Goal: Information Seeking & Learning: Learn about a topic

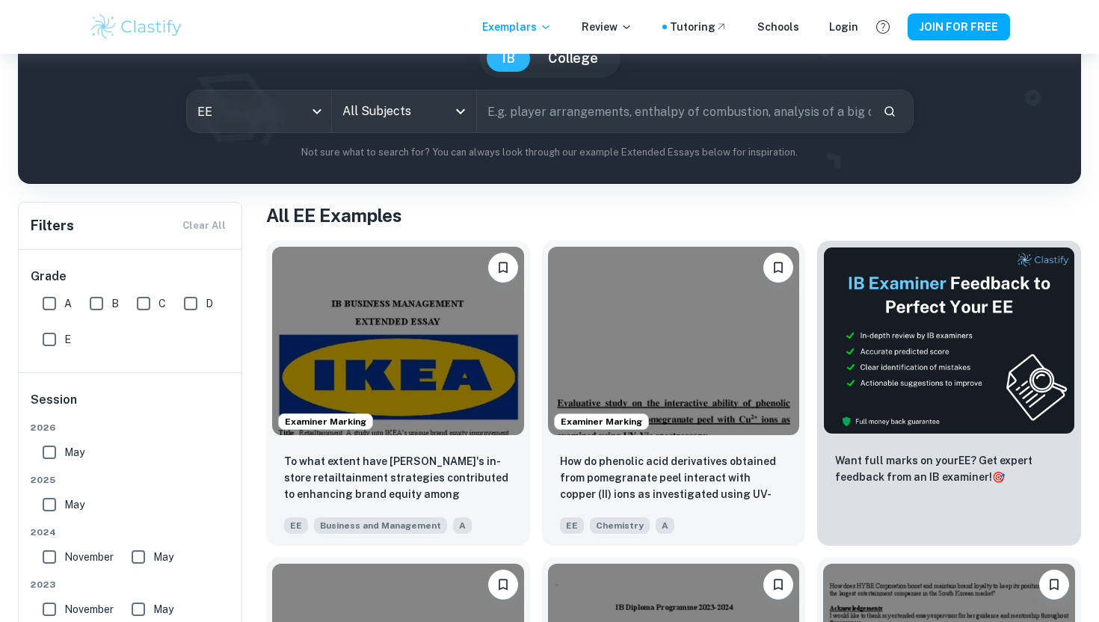
scroll to position [55, 0]
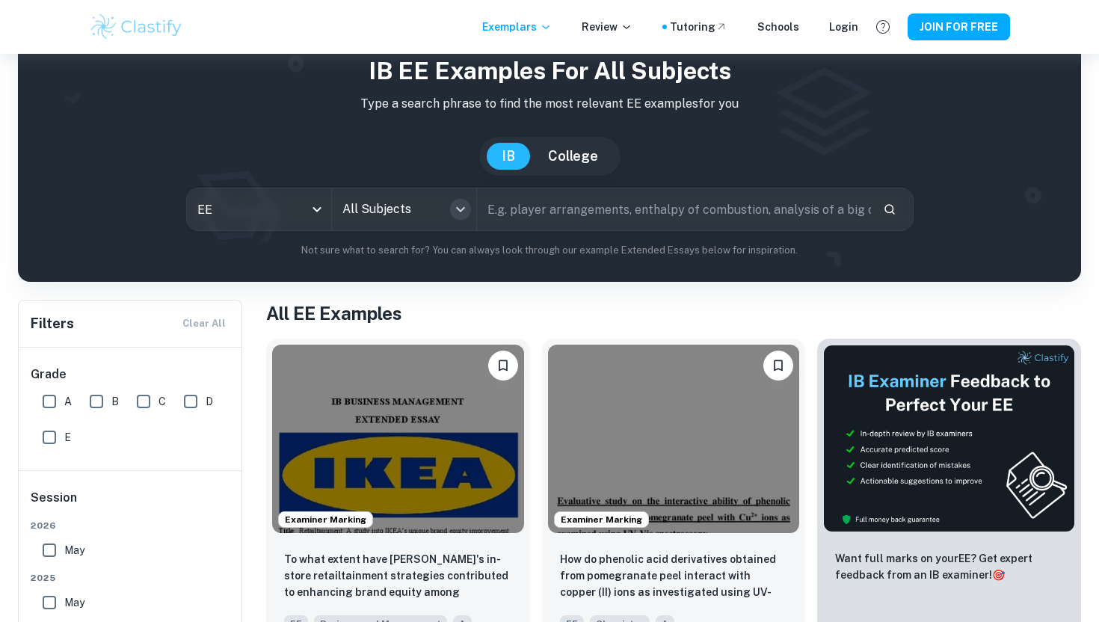
click at [459, 208] on icon "Open" at bounding box center [460, 209] width 18 height 18
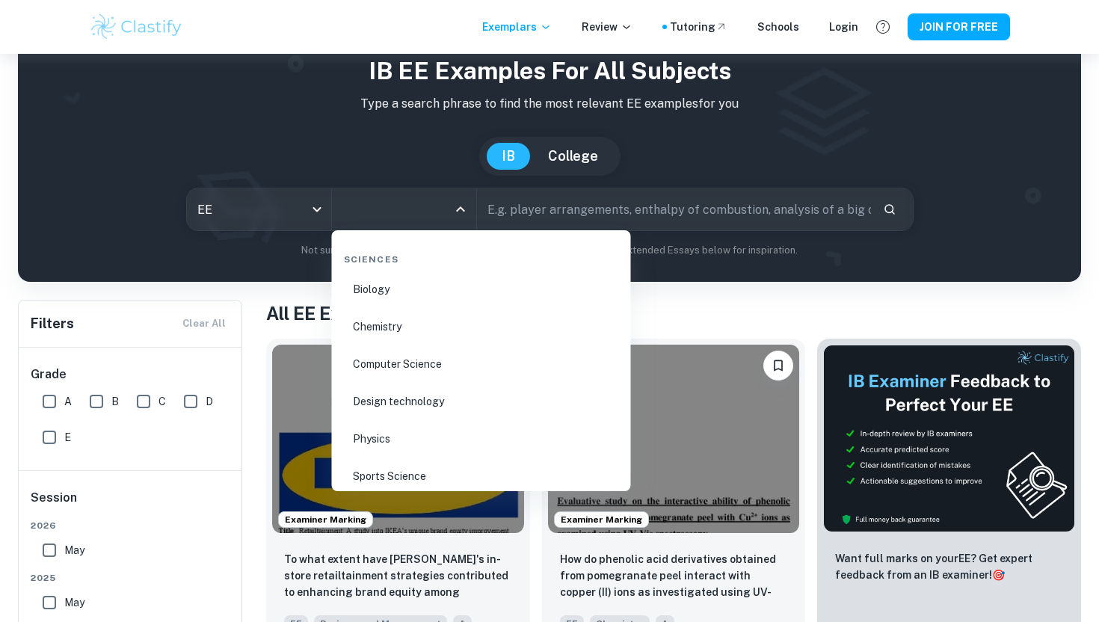
scroll to position [2197, 0]
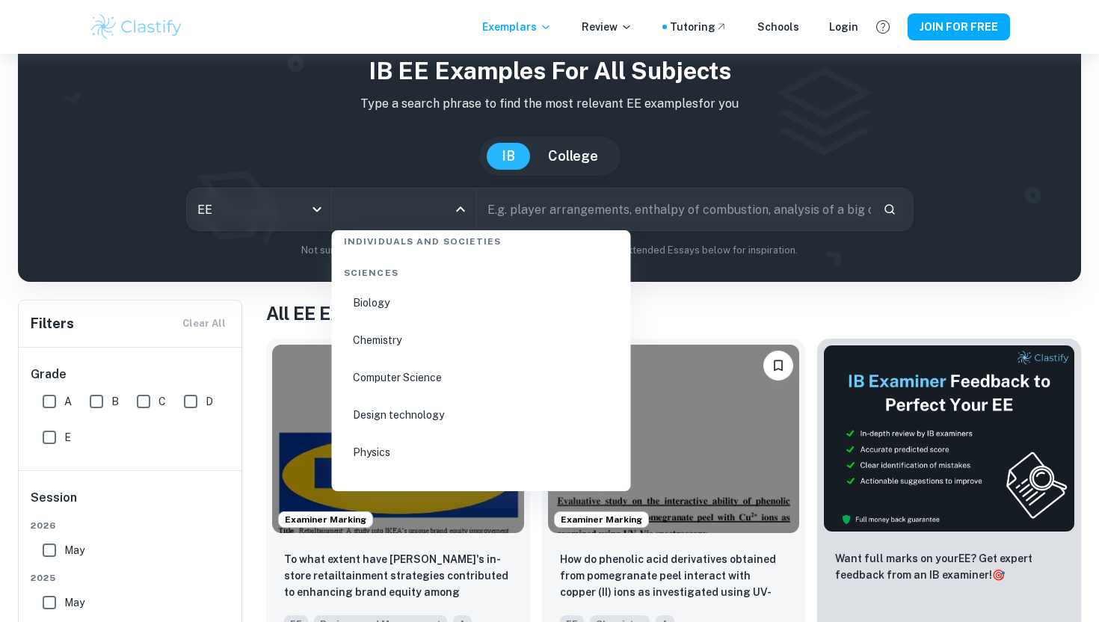
click at [374, 306] on li "Biology" at bounding box center [481, 302] width 287 height 34
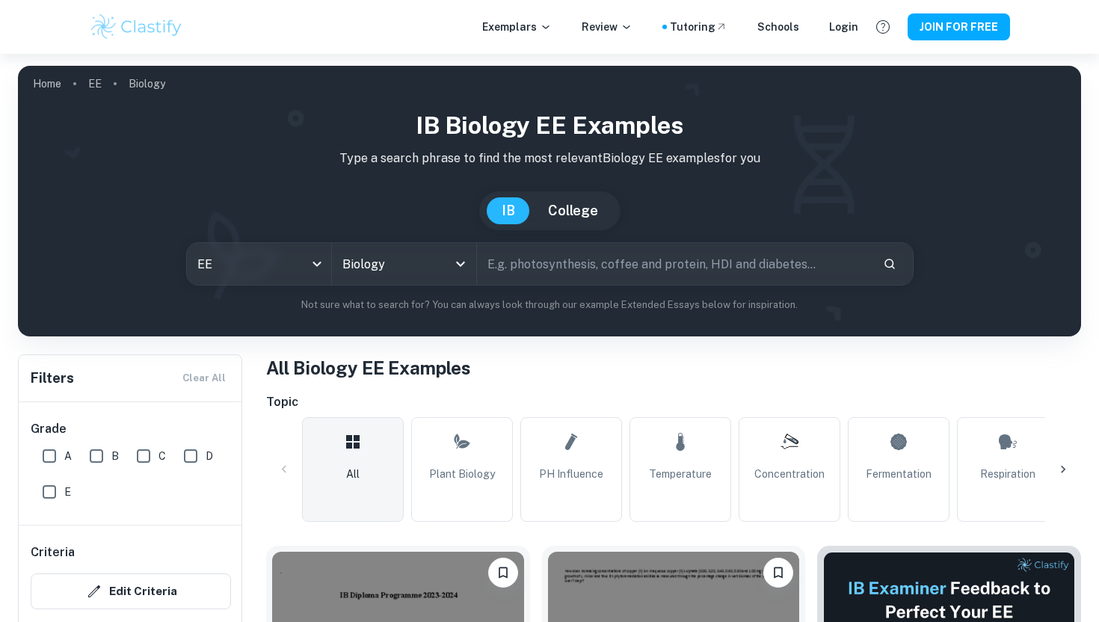
click at [546, 272] on input "text" at bounding box center [674, 264] width 394 height 42
type input "honey"
click at [883, 267] on icon "Search" at bounding box center [889, 263] width 13 height 13
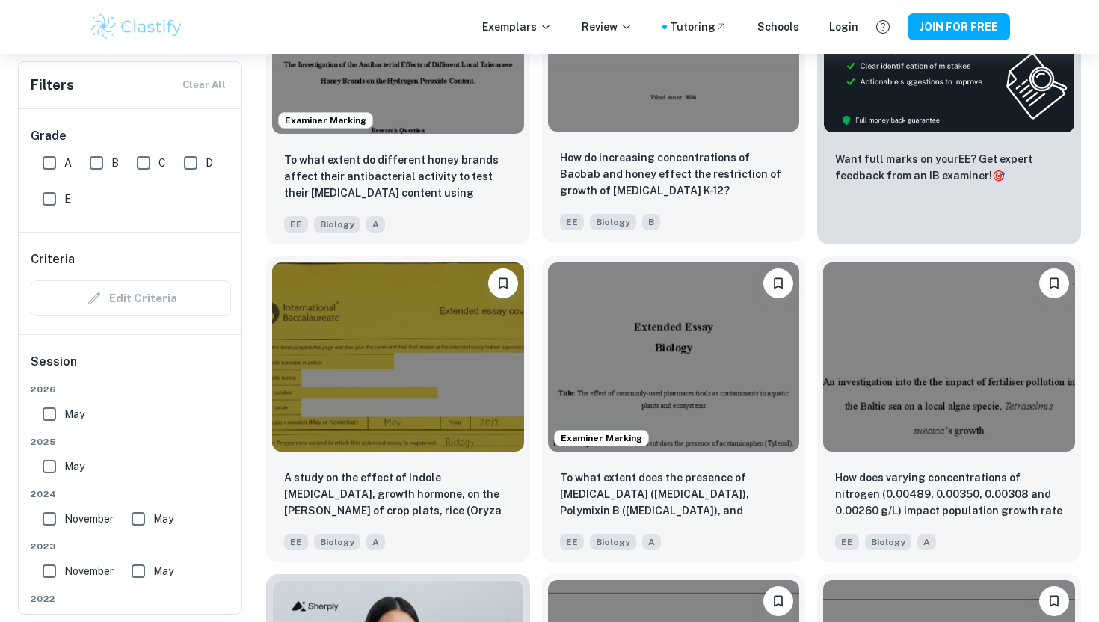
scroll to position [608, 0]
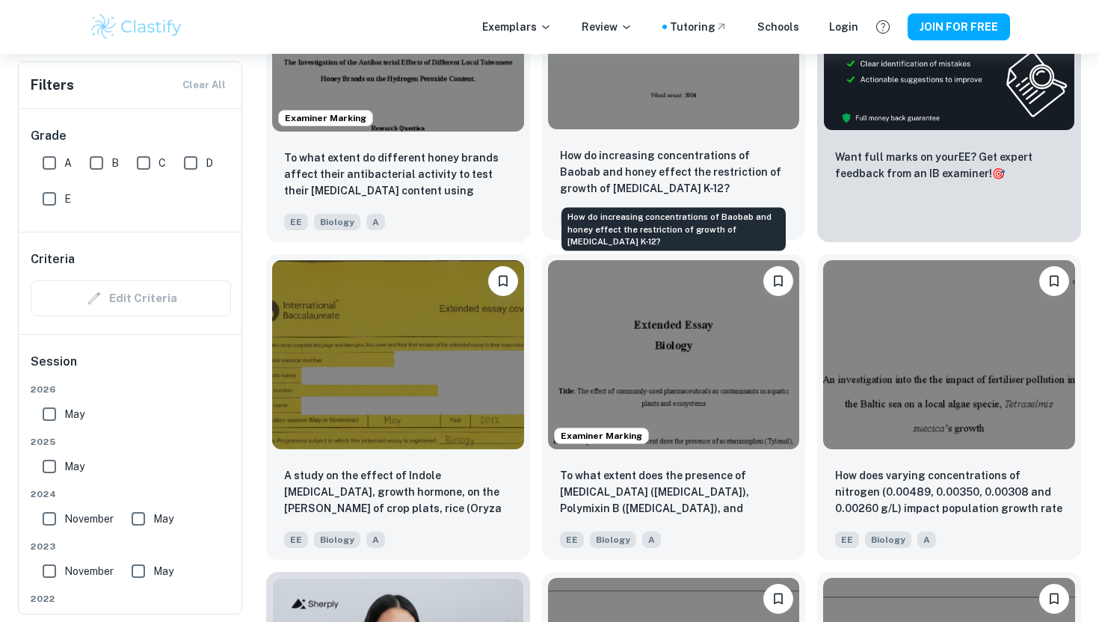
click at [652, 170] on p "How do increasing concentrations of Baobab and honey effect the restriction of …" at bounding box center [674, 171] width 228 height 49
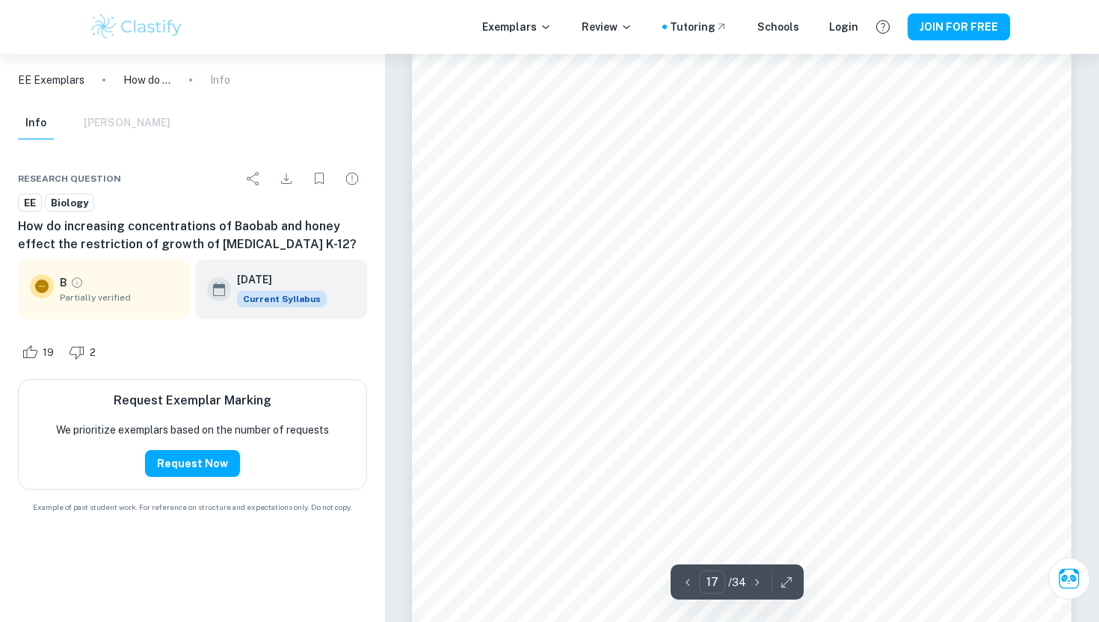
scroll to position [15482, 0]
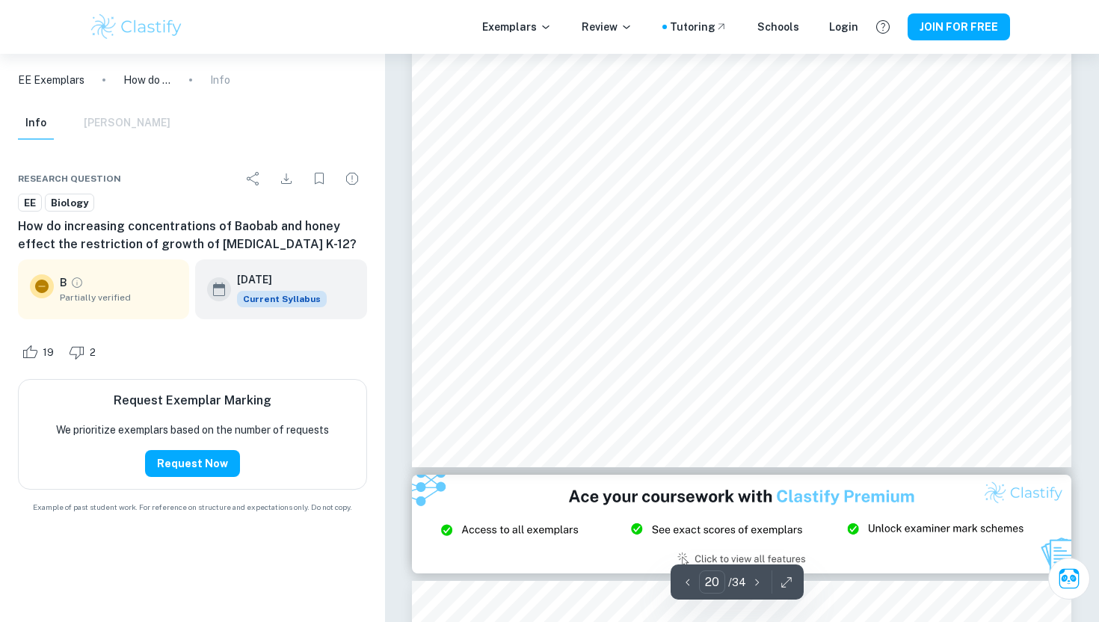
type input "21"
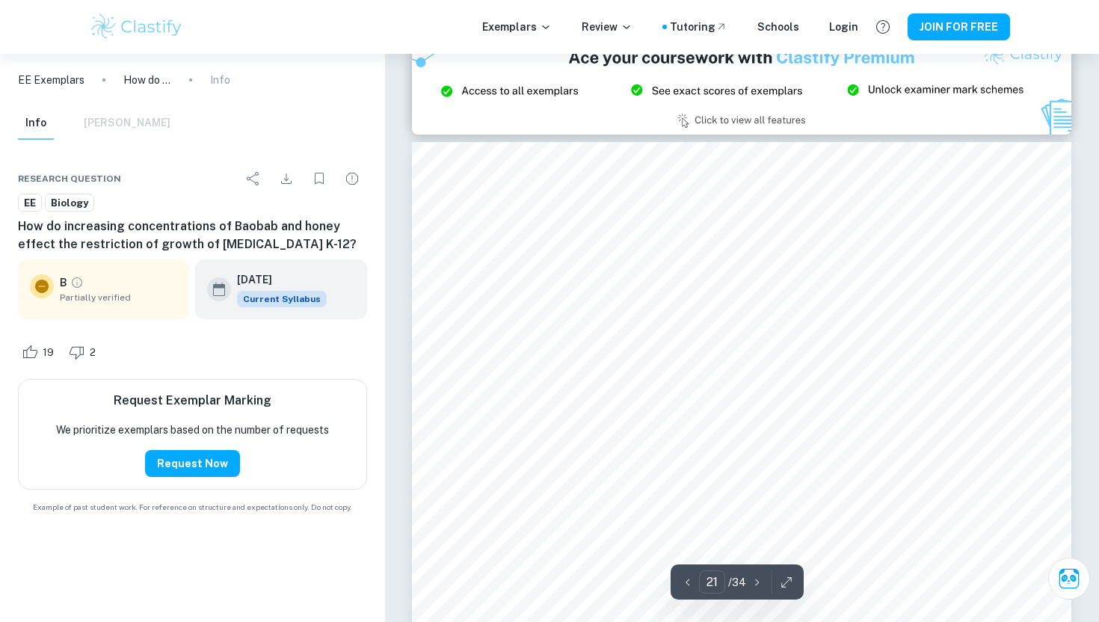
scroll to position [19331, 0]
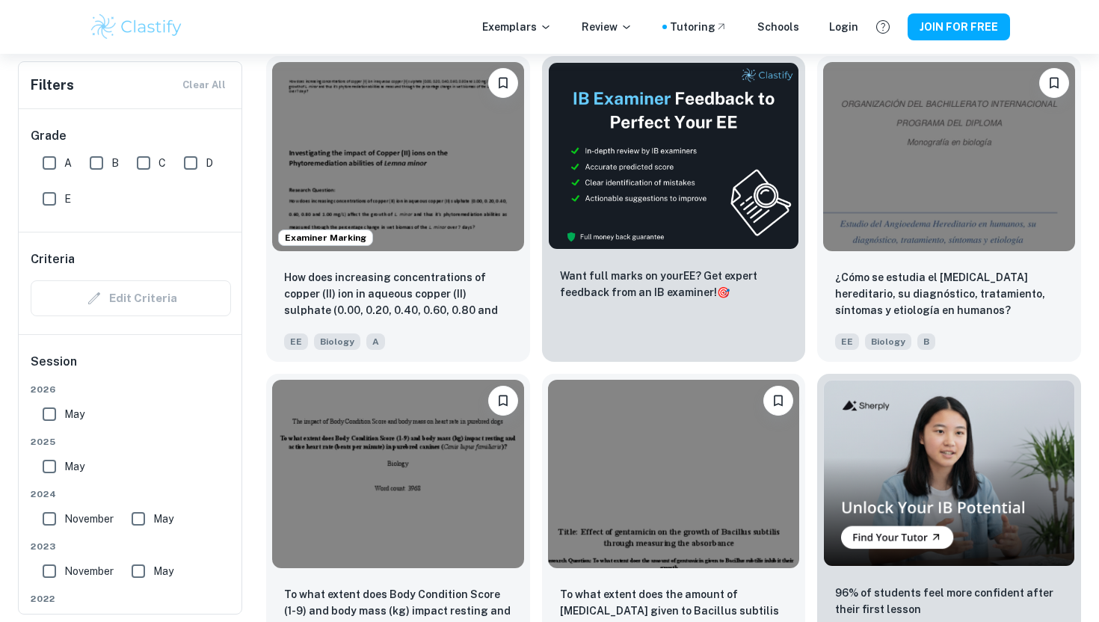
scroll to position [8689, 0]
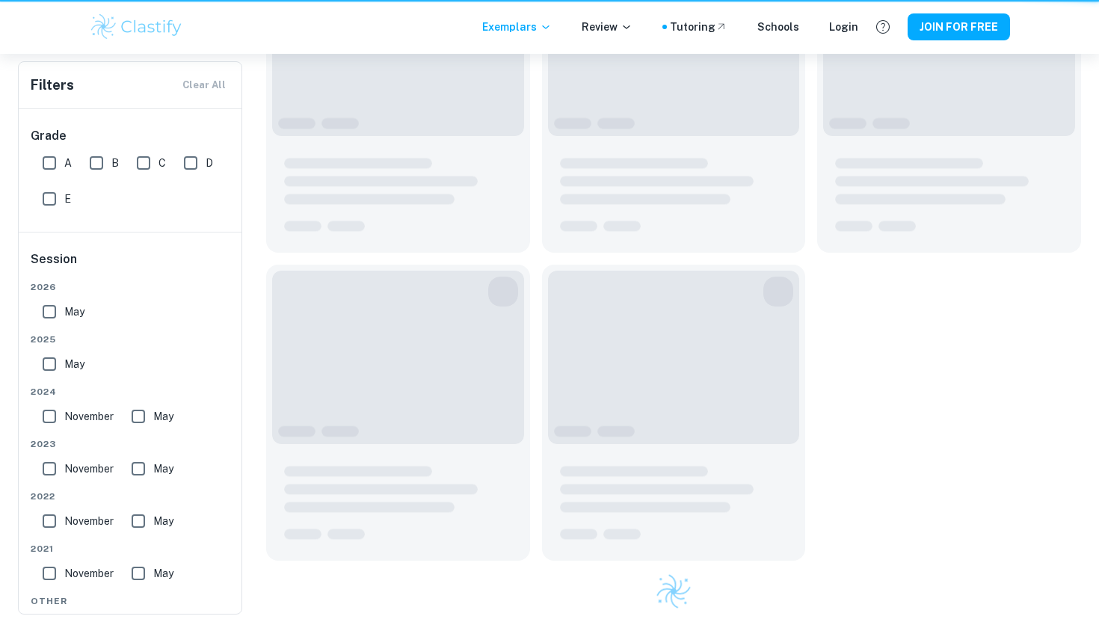
scroll to position [55, 0]
